Goal: Use online tool/utility: Utilize a website feature to perform a specific function

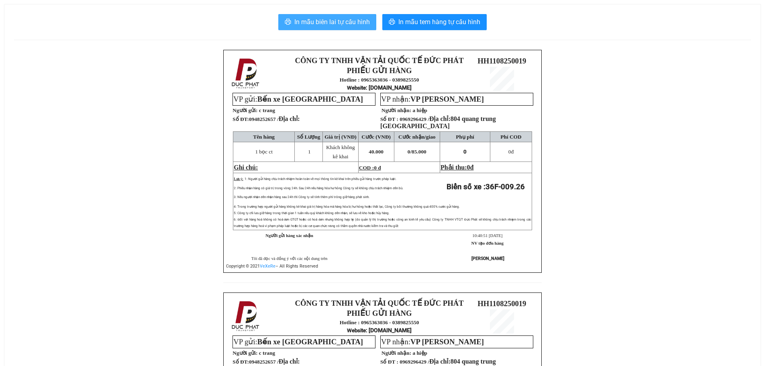
click at [347, 15] on button "In mẫu biên lai tự cấu hình" at bounding box center [327, 22] width 98 height 16
click at [349, 19] on span "In mẫu biên lai tự cấu hình" at bounding box center [332, 22] width 76 height 10
click at [337, 20] on span "In mẫu biên lai tự cấu hình" at bounding box center [332, 22] width 76 height 10
click at [358, 25] on span "In mẫu biên lai tự cấu hình" at bounding box center [332, 22] width 76 height 10
click at [355, 21] on span "In mẫu biên lai tự cấu hình" at bounding box center [332, 22] width 76 height 10
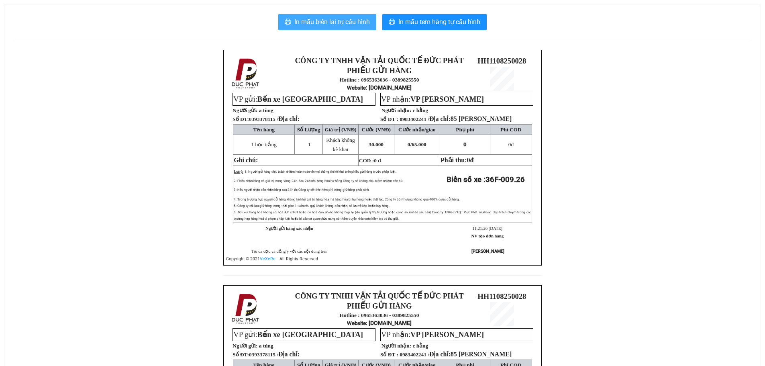
click at [305, 19] on span "In mẫu biên lai tự cấu hình" at bounding box center [332, 22] width 76 height 10
click at [333, 22] on span "In mẫu biên lai tự cấu hình" at bounding box center [332, 22] width 76 height 10
